Goal: Find contact information: Find contact information

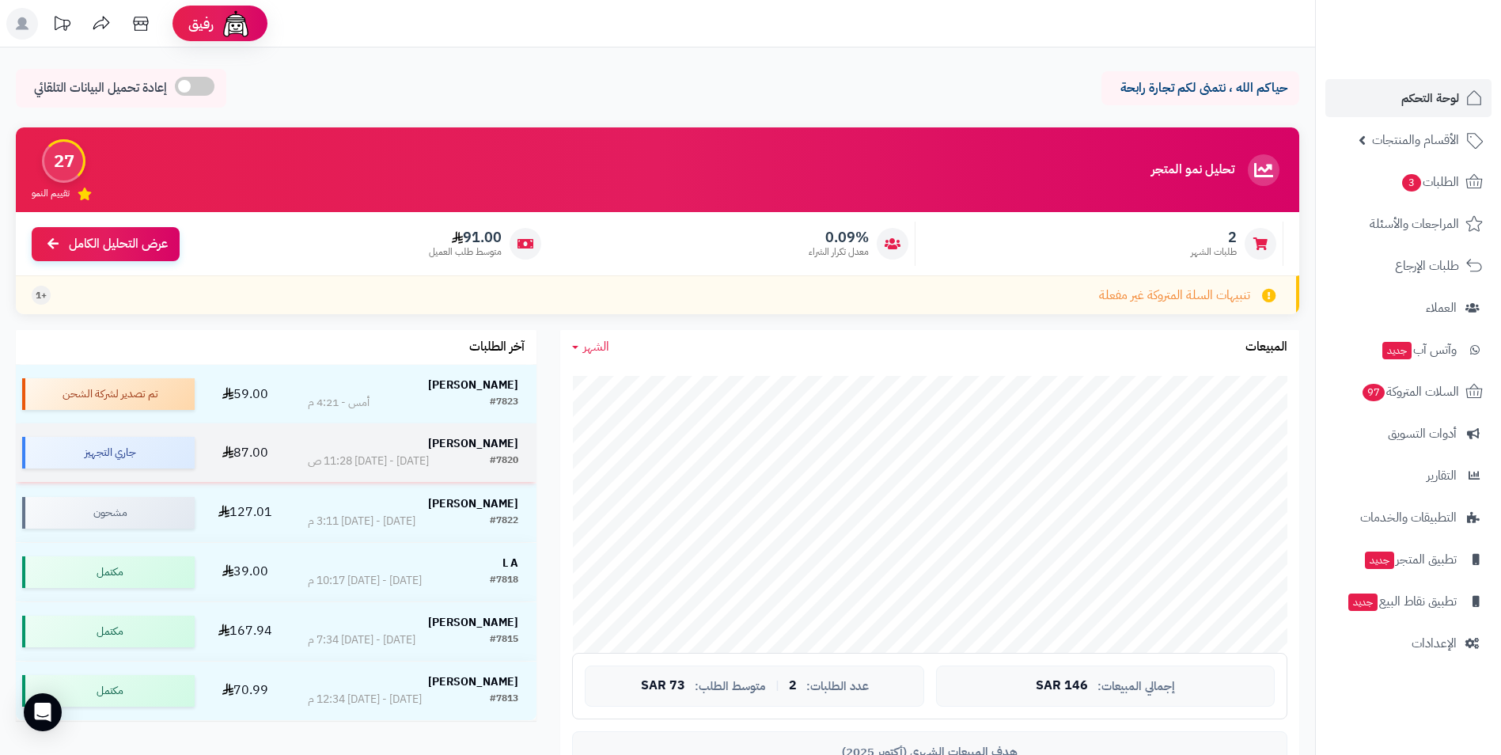
click at [447, 445] on strong "Hneen Alshelaly" at bounding box center [473, 443] width 90 height 17
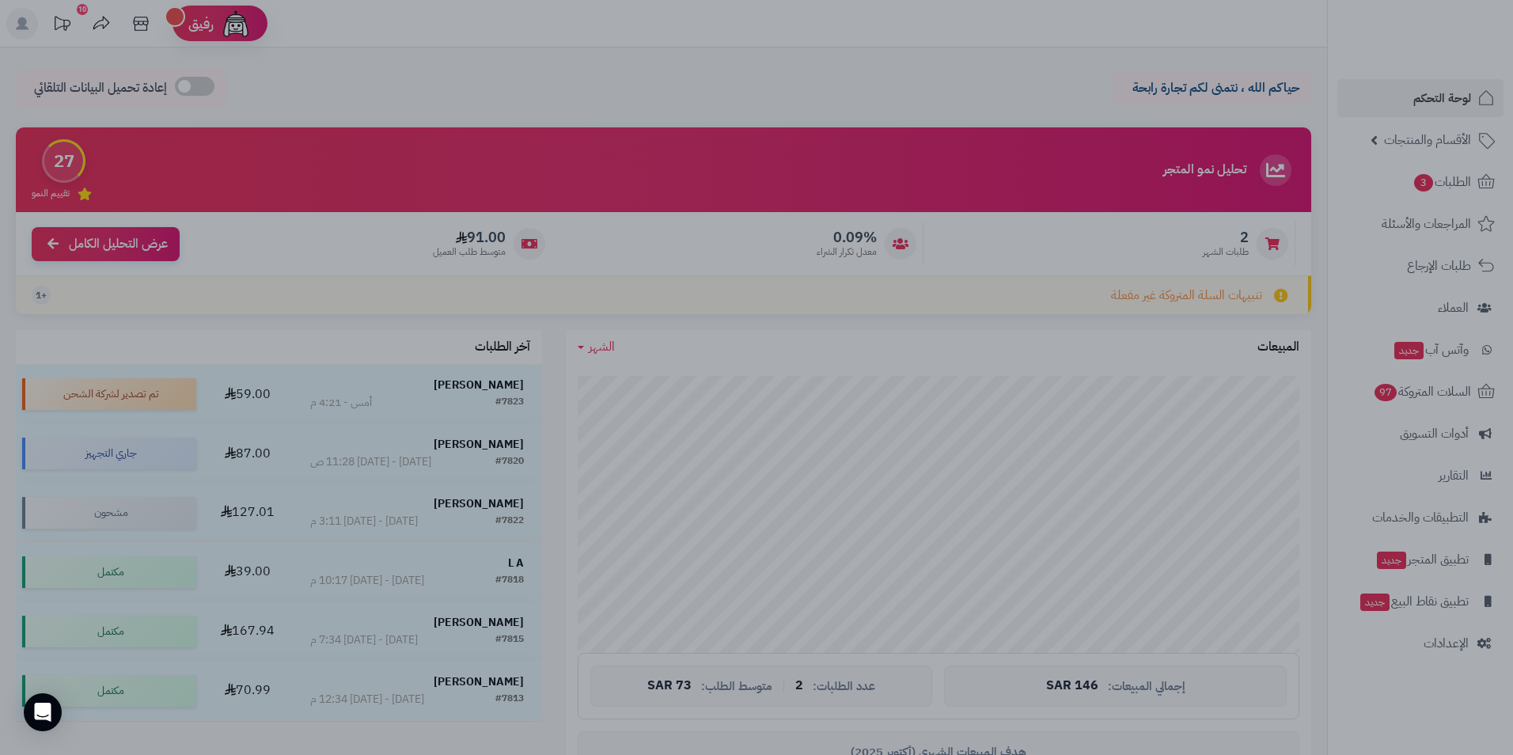
click at [411, 386] on div at bounding box center [756, 377] width 1513 height 755
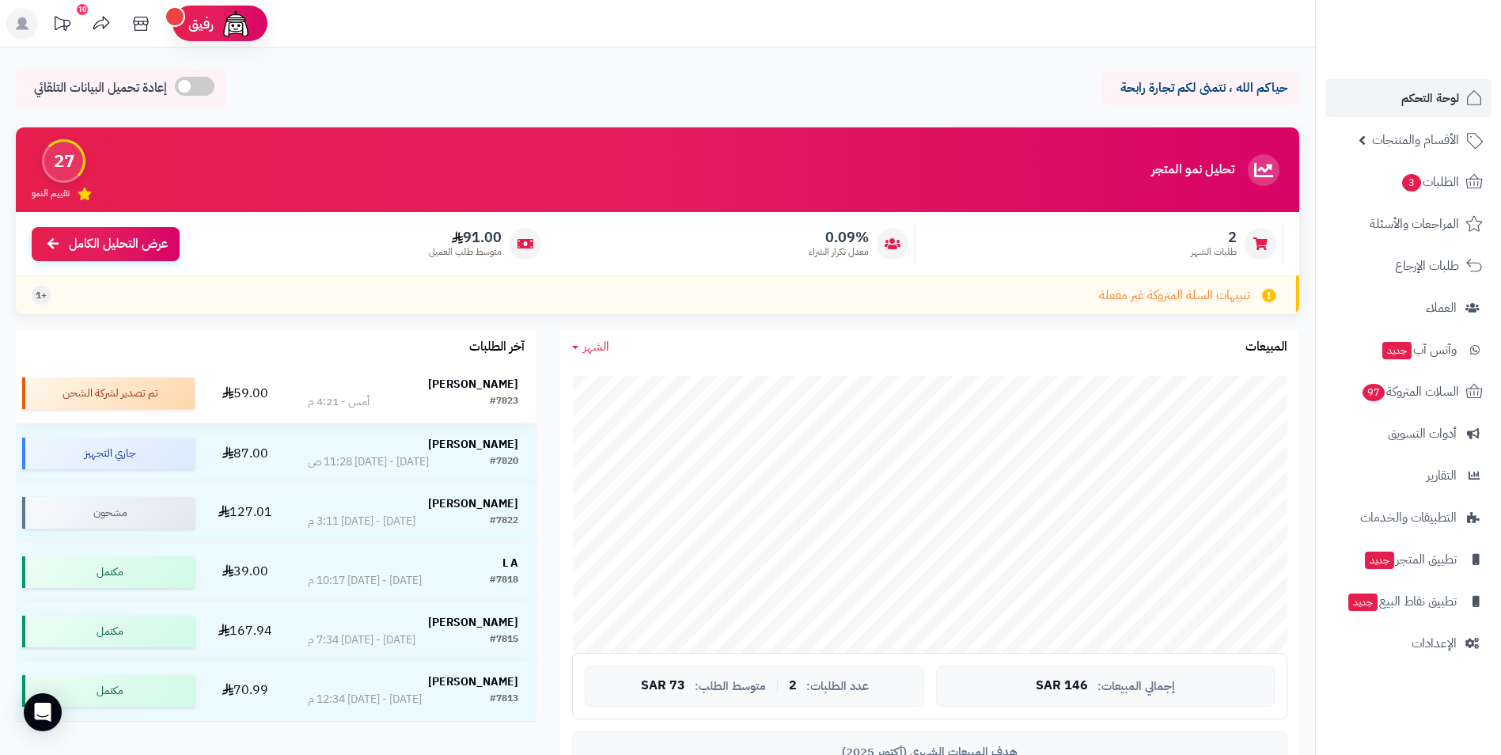
click at [478, 388] on strong "[PERSON_NAME]" at bounding box center [473, 384] width 90 height 17
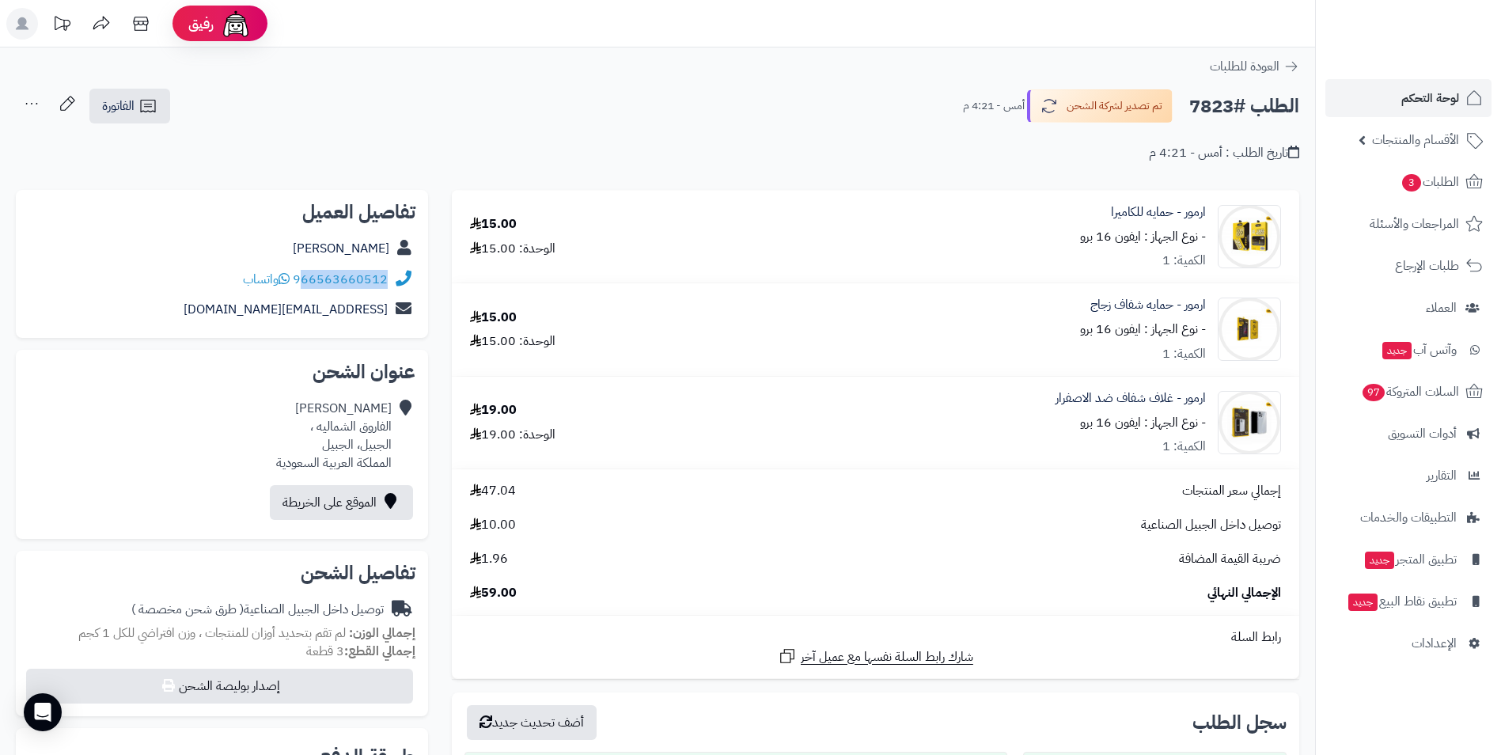
drag, startPoint x: 389, startPoint y: 283, endPoint x: 304, endPoint y: 286, distance: 84.8
click at [304, 286] on div "966563660512 واتساب" at bounding box center [221, 279] width 387 height 31
drag, startPoint x: 304, startPoint y: 286, endPoint x: 317, endPoint y: 280, distance: 14.2
copy link "66563660512"
click at [578, 160] on div "تاريخ الطلب : أمس - 4:21 م" at bounding box center [658, 143] width 1284 height 37
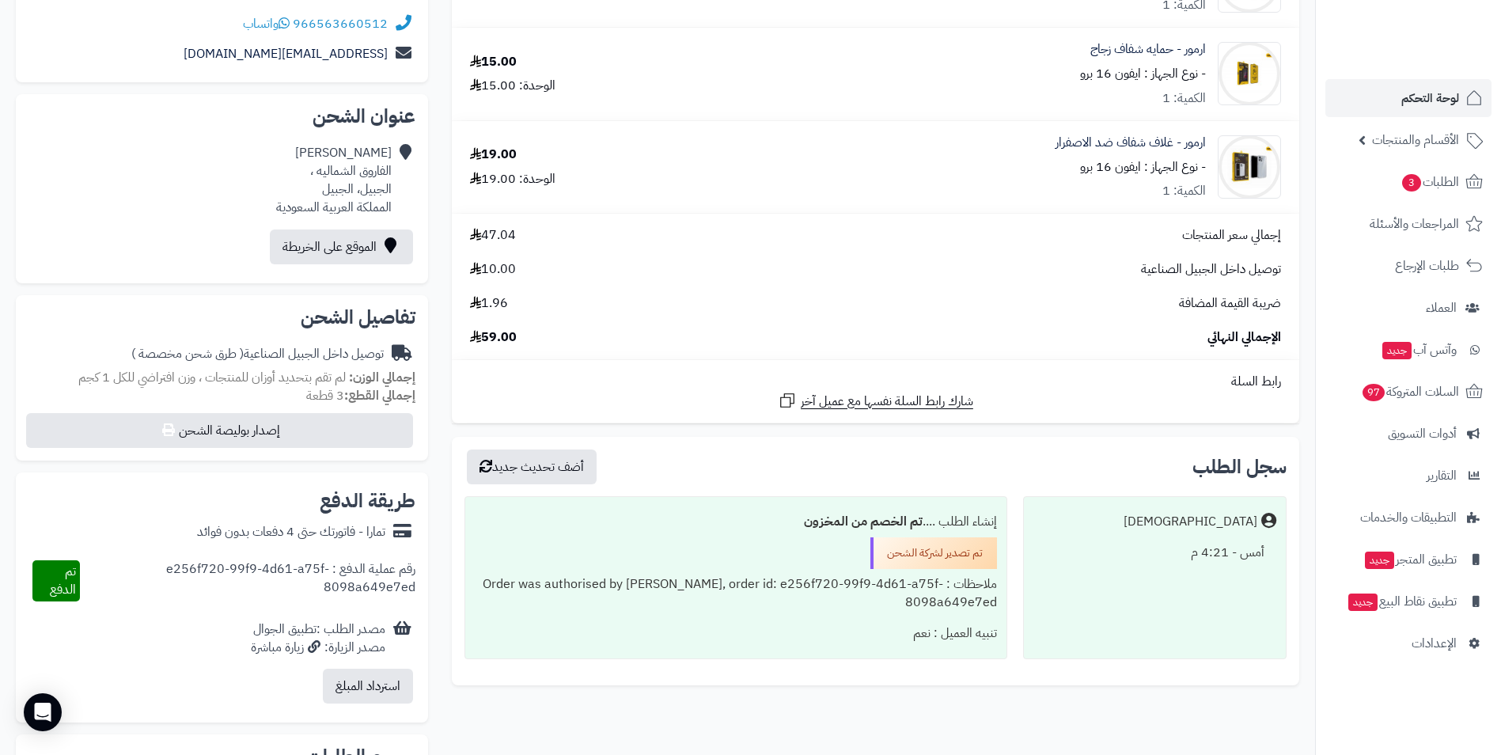
scroll to position [158, 0]
